Goal: Book appointment/travel/reservation

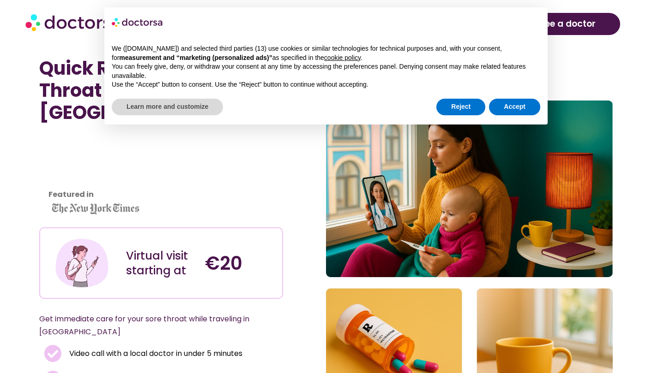
scroll to position [2313, 0]
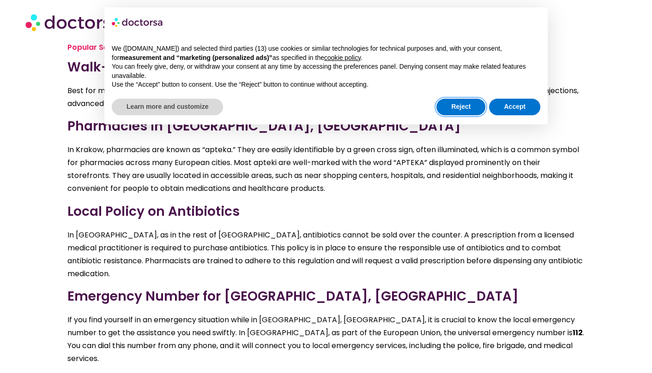
click at [463, 106] on button "Reject" at bounding box center [460, 107] width 49 height 17
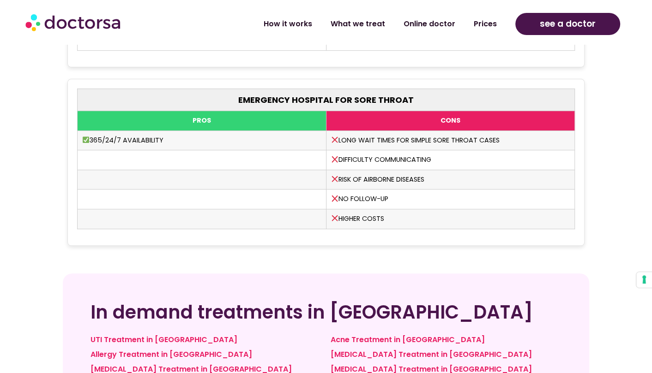
scroll to position [3026, 0]
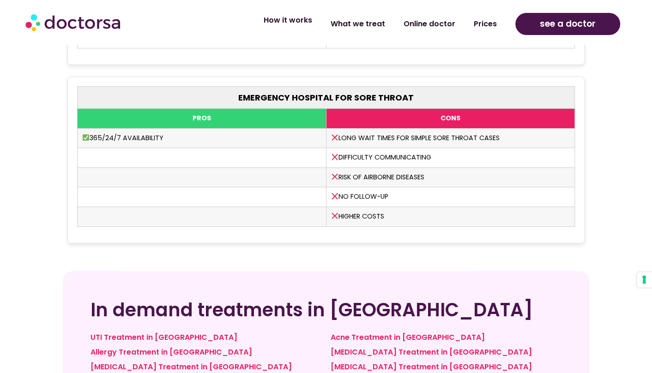
click at [295, 21] on link "How it works" at bounding box center [287, 20] width 67 height 21
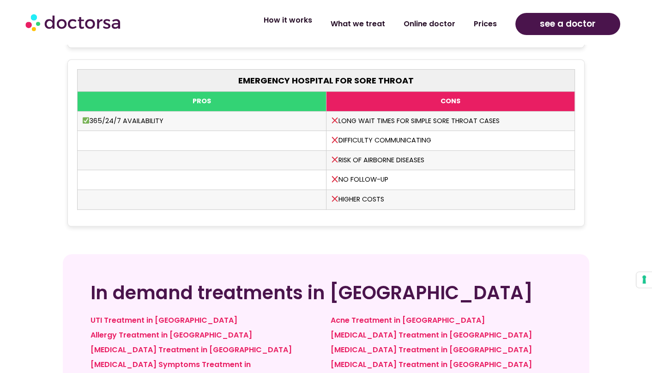
scroll to position [3055, 0]
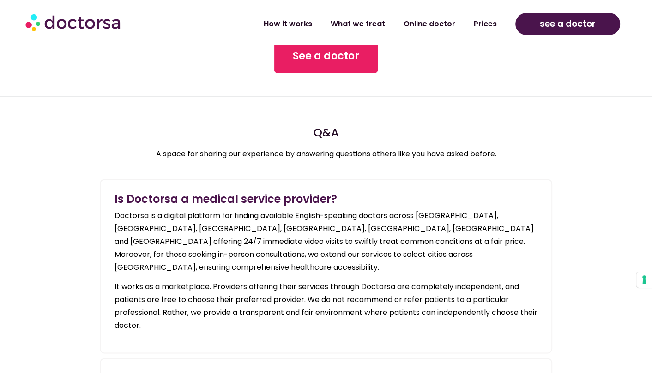
scroll to position [997, 0]
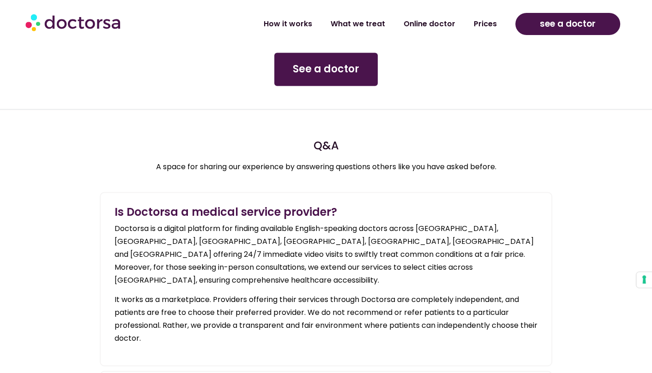
click at [339, 72] on span "See a doctor" at bounding box center [326, 69] width 66 height 15
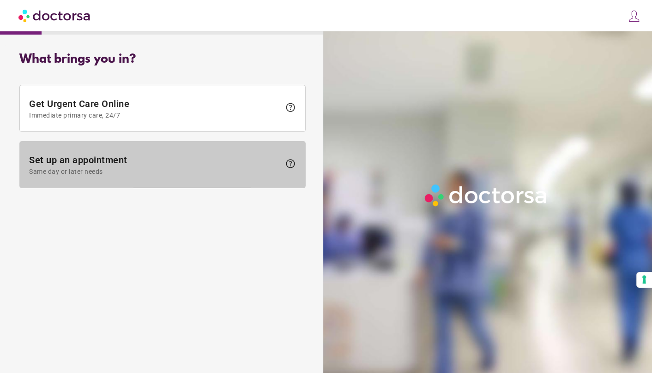
click at [233, 168] on span "Same day or later needs" at bounding box center [154, 171] width 251 height 7
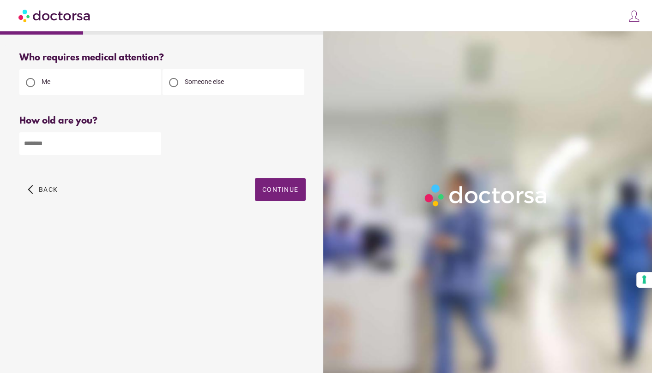
click at [207, 79] on span "Someone else" at bounding box center [204, 81] width 39 height 7
click at [131, 145] on input "number" at bounding box center [90, 143] width 142 height 23
type input "**"
click at [284, 190] on span "Continue" at bounding box center [280, 189] width 36 height 7
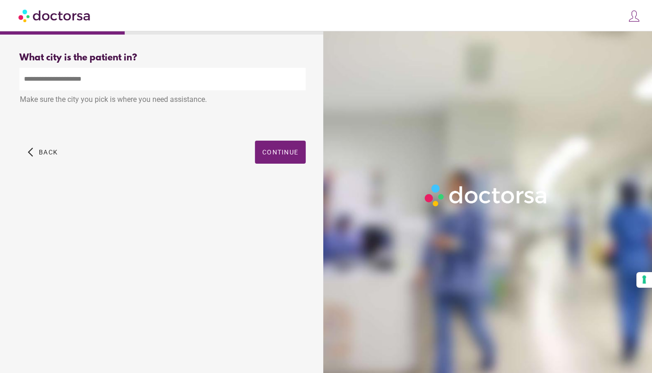
click at [197, 81] on input "text" at bounding box center [162, 79] width 286 height 23
click at [290, 152] on span "Continue" at bounding box center [280, 152] width 36 height 7
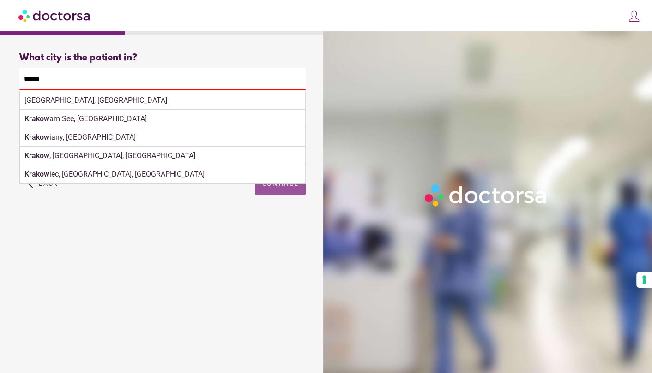
click at [94, 99] on div "Kraków, Poland" at bounding box center [162, 100] width 285 height 18
type input "**********"
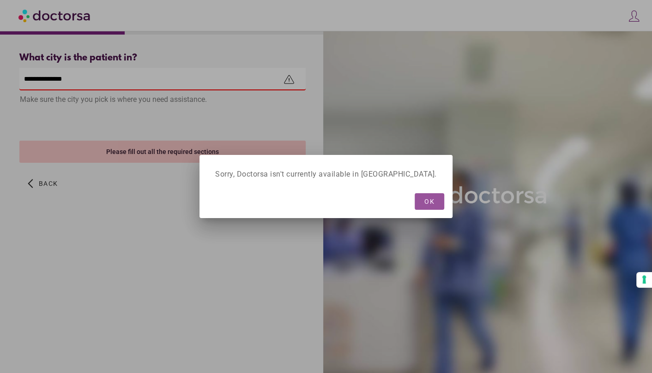
click at [424, 201] on span "OK" at bounding box center [429, 201] width 10 height 7
